Goal: Contribute content

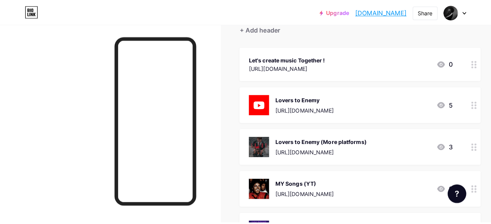
scroll to position [42, 0]
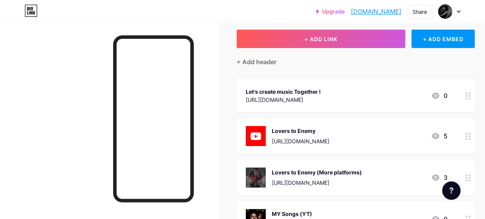
click at [466, 134] on div at bounding box center [468, 135] width 13 height 35
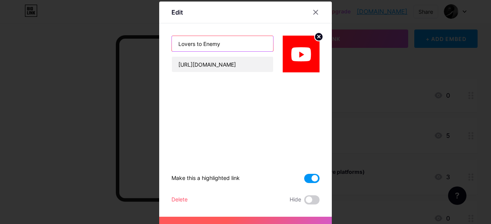
click at [235, 47] on input "Lovers to Enemy" at bounding box center [222, 43] width 101 height 15
type input "Lovers to Enemy (extented)"
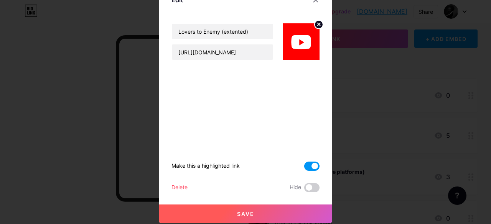
click at [283, 208] on button "Save" at bounding box center [245, 214] width 173 height 18
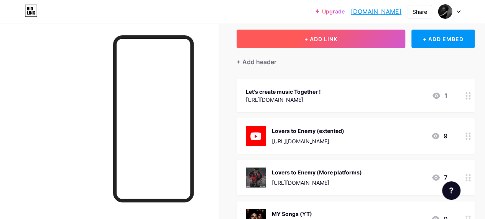
click at [350, 43] on button "+ ADD LINK" at bounding box center [321, 39] width 169 height 18
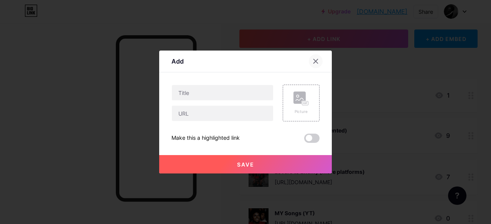
click at [315, 60] on icon at bounding box center [316, 61] width 4 height 4
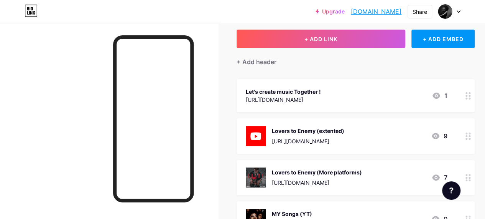
click at [348, 178] on div "[URL][DOMAIN_NAME]" at bounding box center [317, 182] width 90 height 8
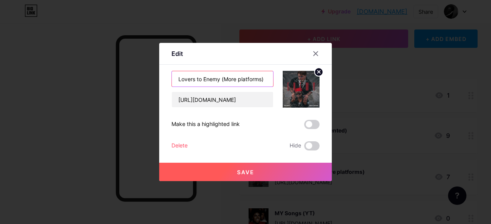
click at [219, 79] on input "Lovers to Enemy (More platforms)" at bounding box center [222, 78] width 101 height 15
type input "Lovers to Enemy [extented] (More platforms)"
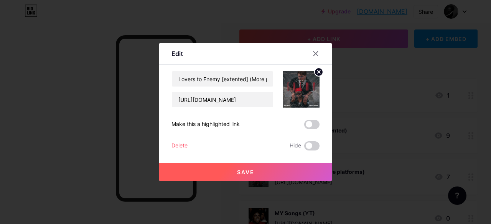
click at [267, 175] on button "Save" at bounding box center [245, 172] width 173 height 18
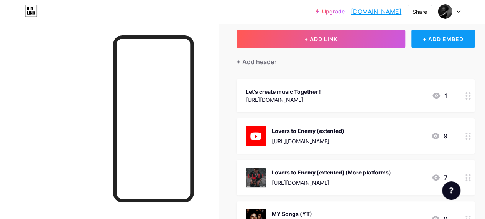
click at [440, 39] on div "+ ADD EMBED" at bounding box center [443, 39] width 63 height 18
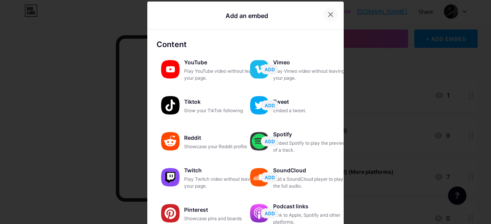
click at [328, 15] on icon at bounding box center [331, 15] width 6 height 6
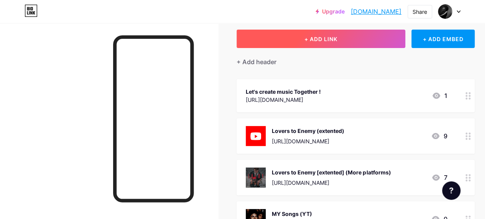
click at [336, 42] on button "+ ADD LINK" at bounding box center [321, 39] width 169 height 18
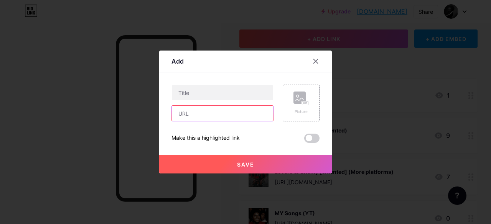
click at [230, 116] on input "text" at bounding box center [222, 113] width 101 height 15
paste input "[URL][DOMAIN_NAME]"
type input "[URL][DOMAIN_NAME]"
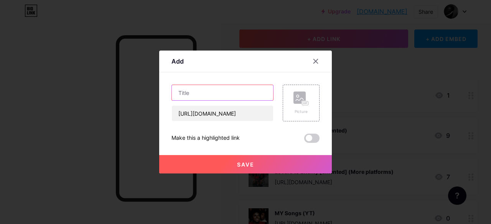
scroll to position [0, 0]
click at [226, 94] on input "text" at bounding box center [222, 92] width 101 height 15
type input "Lovers to Enemy [Radio Edit]"
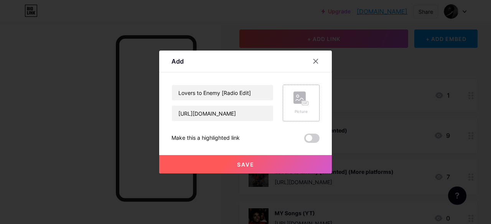
click at [299, 102] on rect at bounding box center [299, 98] width 12 height 12
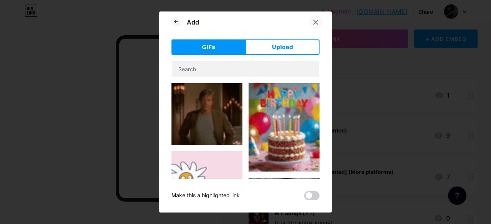
click at [315, 27] on div at bounding box center [316, 22] width 14 height 14
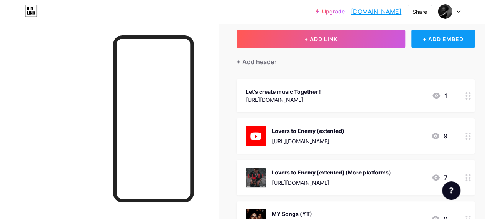
click at [427, 40] on div "+ ADD EMBED" at bounding box center [443, 39] width 63 height 18
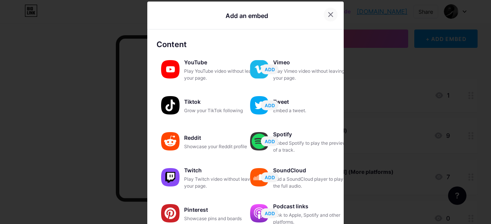
click at [328, 19] on div at bounding box center [331, 15] width 14 height 14
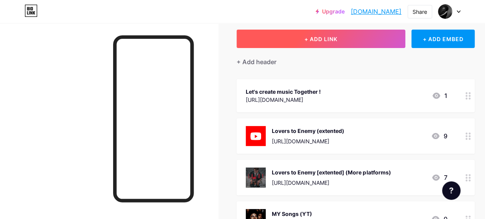
click at [346, 38] on button "+ ADD LINK" at bounding box center [321, 39] width 169 height 18
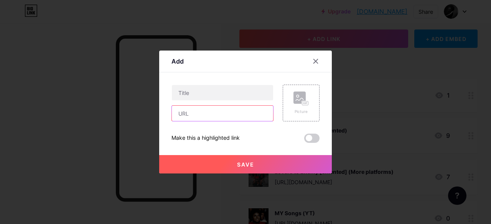
click at [231, 107] on input "text" at bounding box center [222, 113] width 101 height 15
paste input "[URL][DOMAIN_NAME]"
type input "[URL][DOMAIN_NAME]"
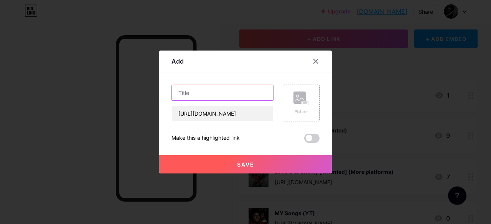
scroll to position [0, 0]
click at [181, 99] on input "text" at bounding box center [222, 92] width 101 height 15
type input "Lovers to Enemy [Radio Edit]"
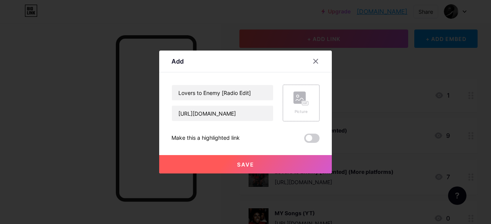
click at [304, 92] on rect at bounding box center [299, 98] width 12 height 12
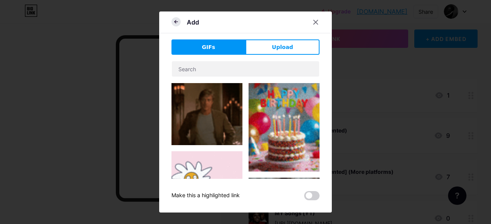
click at [179, 20] on icon at bounding box center [175, 21] width 9 height 9
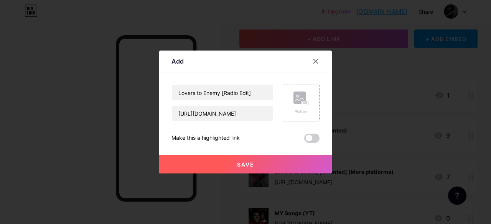
click at [304, 121] on div "Picture" at bounding box center [301, 103] width 37 height 37
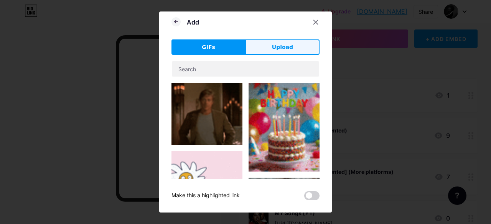
click at [275, 49] on span "Upload" at bounding box center [282, 47] width 21 height 8
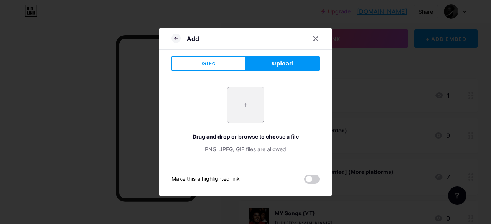
click at [248, 100] on input "file" at bounding box center [245, 105] width 36 height 36
type input "C:\fakepath\WhatsApp Image [DATE] à 15.40.34_f8c58ac8.jpg"
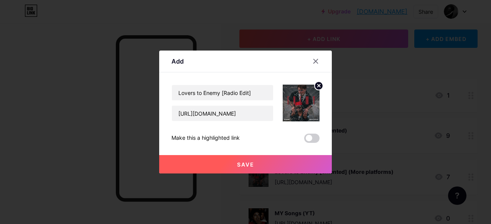
click at [286, 160] on button "Save" at bounding box center [245, 164] width 173 height 18
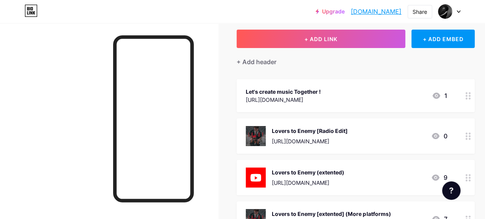
click at [348, 133] on div "Lovers to Enemy [Radio Edit]" at bounding box center [310, 131] width 76 height 8
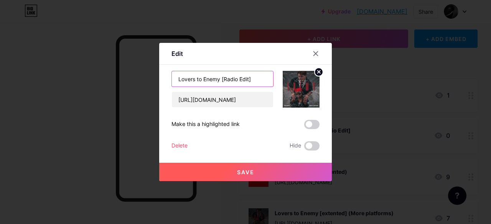
click at [252, 78] on input "Lovers to Enemy [Radio Edit]" at bounding box center [222, 78] width 101 height 15
type input "Lovers to Enemy [Radio Edit] (more platform)"
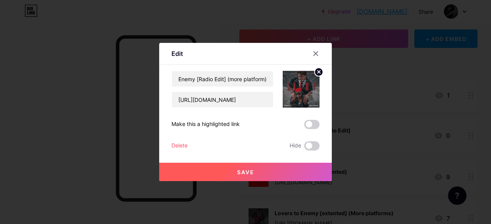
scroll to position [0, 0]
click at [272, 168] on button "Save" at bounding box center [245, 172] width 173 height 18
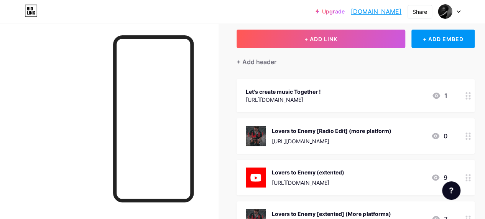
click at [378, 133] on div "Lovers to Enemy [Radio Edit] (more platform)" at bounding box center [331, 131] width 119 height 8
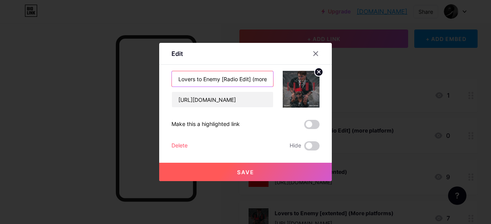
click at [264, 85] on input "Lovers to Enemy [Radio Edit] (more platform)" at bounding box center [222, 78] width 101 height 15
type input "Lovers to Enemy [Radio Edit] (more platforms)"
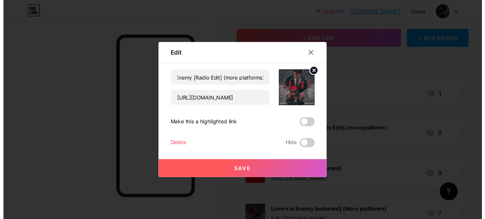
scroll to position [0, 0]
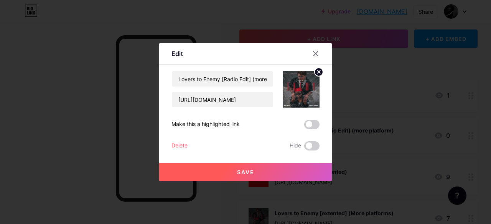
click at [227, 177] on button "Save" at bounding box center [245, 172] width 173 height 18
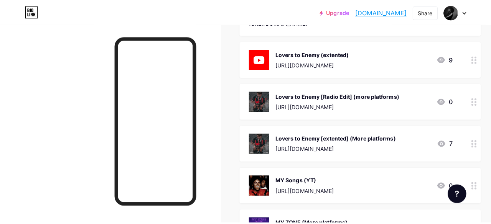
scroll to position [117, 0]
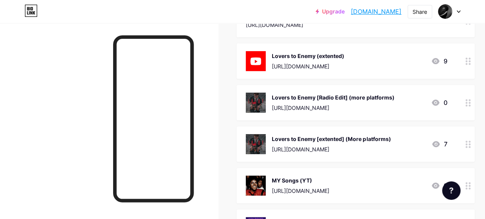
click at [473, 66] on div at bounding box center [468, 60] width 13 height 35
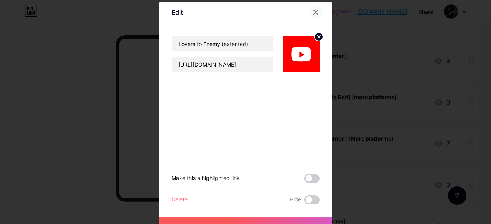
click at [309, 10] on div at bounding box center [316, 12] width 14 height 14
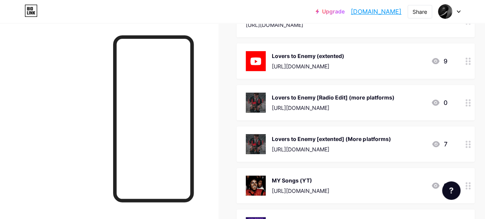
click at [468, 60] on circle at bounding box center [467, 61] width 2 height 2
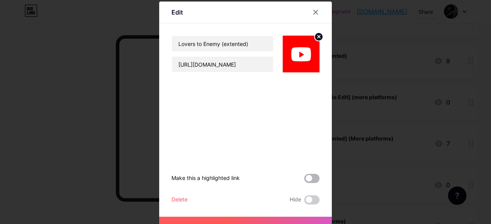
click at [308, 182] on span at bounding box center [311, 178] width 15 height 9
click at [304, 181] on input "checkbox" at bounding box center [304, 181] width 0 height 0
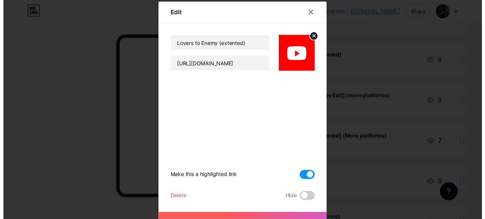
scroll to position [12, 0]
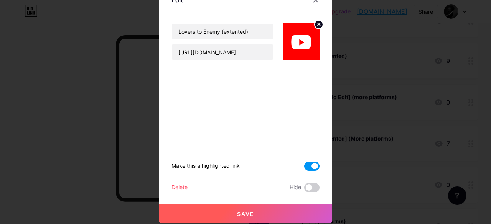
click at [283, 210] on button "Save" at bounding box center [245, 214] width 173 height 18
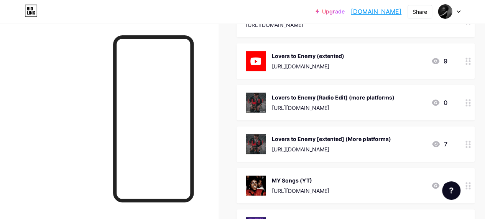
click at [217, 76] on div at bounding box center [109, 132] width 218 height 219
click at [215, 62] on div at bounding box center [109, 132] width 218 height 219
click at [140, 38] on div at bounding box center [153, 118] width 81 height 167
click at [238, 77] on div "Links Posts Design Subscribers Stats Settings + ADD LINK + ADD EMBED + Add head…" at bounding box center [253, 186] width 507 height 561
click at [391, 10] on link "[DOMAIN_NAME]" at bounding box center [376, 11] width 51 height 9
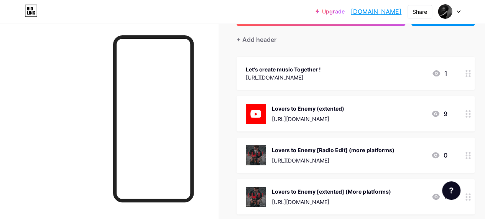
scroll to position [35, 0]
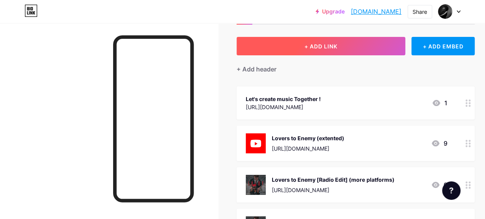
click at [354, 48] on button "+ ADD LINK" at bounding box center [321, 46] width 169 height 18
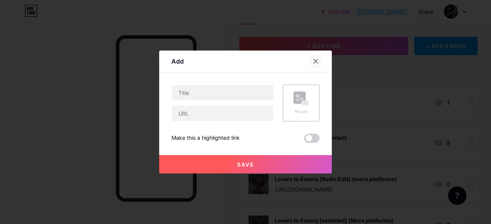
click at [315, 61] on icon at bounding box center [316, 61] width 6 height 6
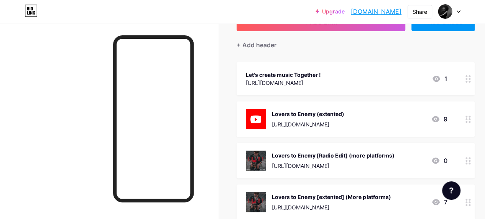
scroll to position [57, 0]
